Goal: Navigation & Orientation: Find specific page/section

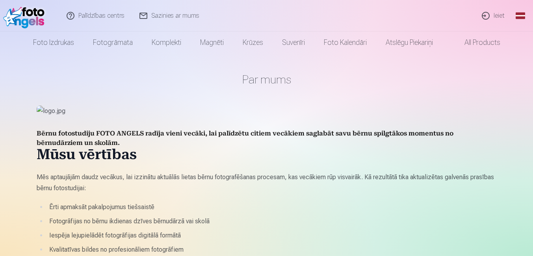
click at [501, 17] on link "Ieiet" at bounding box center [494, 16] width 38 height 32
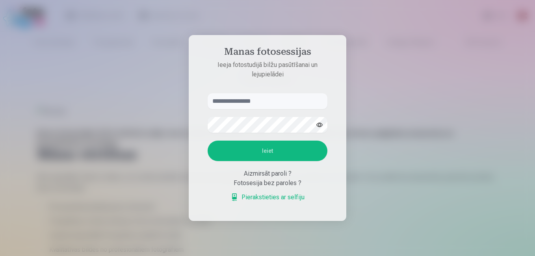
click at [266, 101] on input "text" at bounding box center [268, 101] width 120 height 16
type input "**********"
click at [275, 149] on button "Ieiet" at bounding box center [268, 151] width 120 height 20
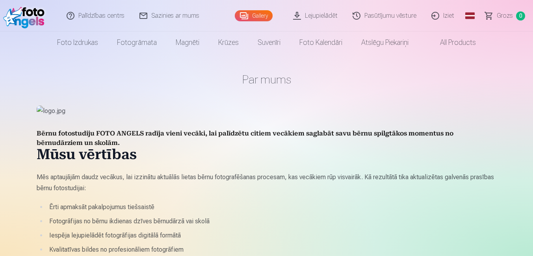
click at [254, 11] on link "Gallery" at bounding box center [254, 15] width 38 height 11
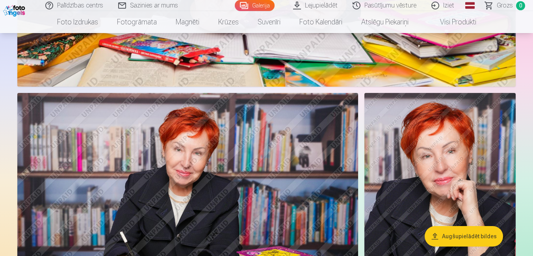
scroll to position [1419, 0]
